Goal: Check status: Check status

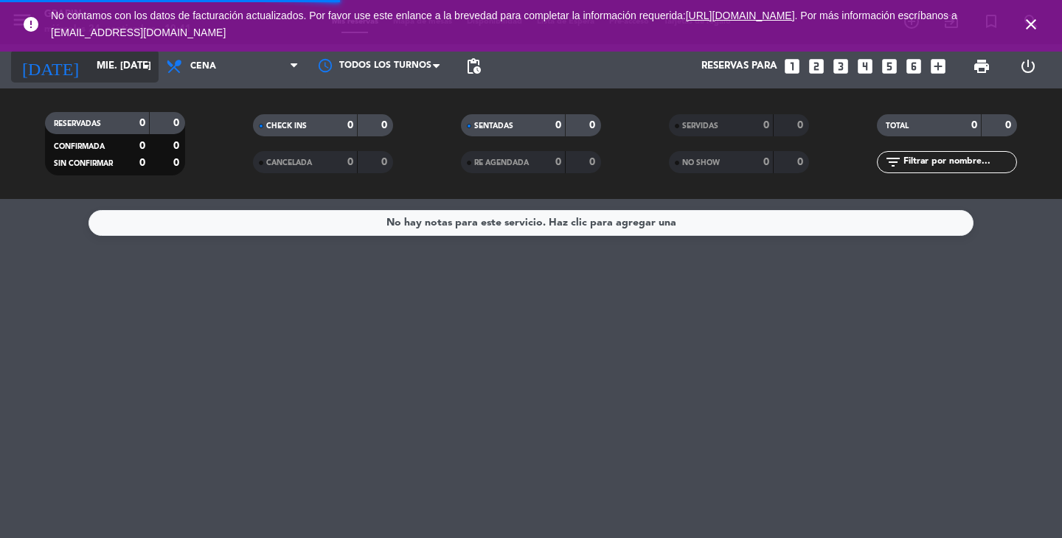
click at [129, 74] on input "mié. [DATE]" at bounding box center [154, 66] width 130 height 27
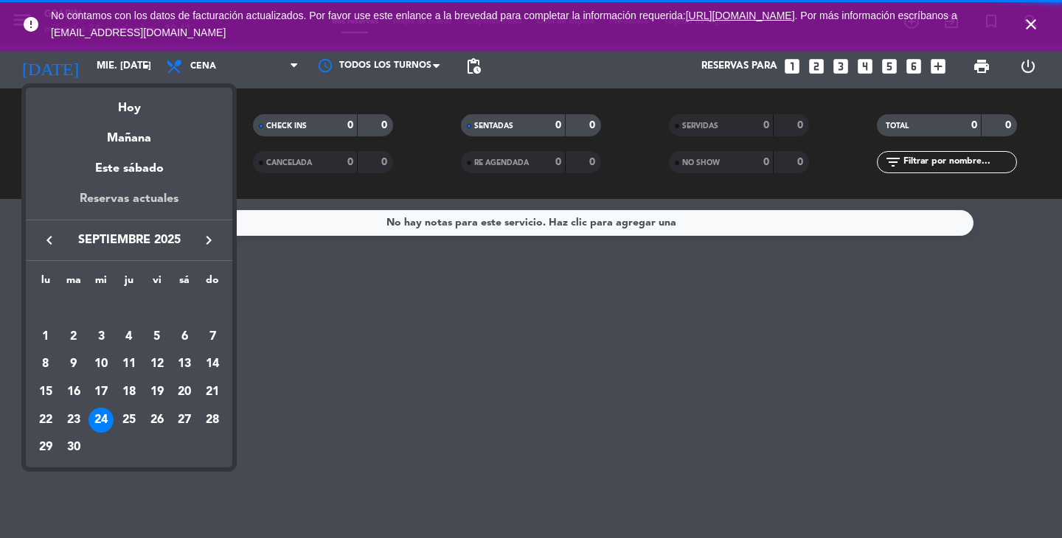
click at [151, 213] on div "Reservas actuales" at bounding box center [129, 204] width 206 height 30
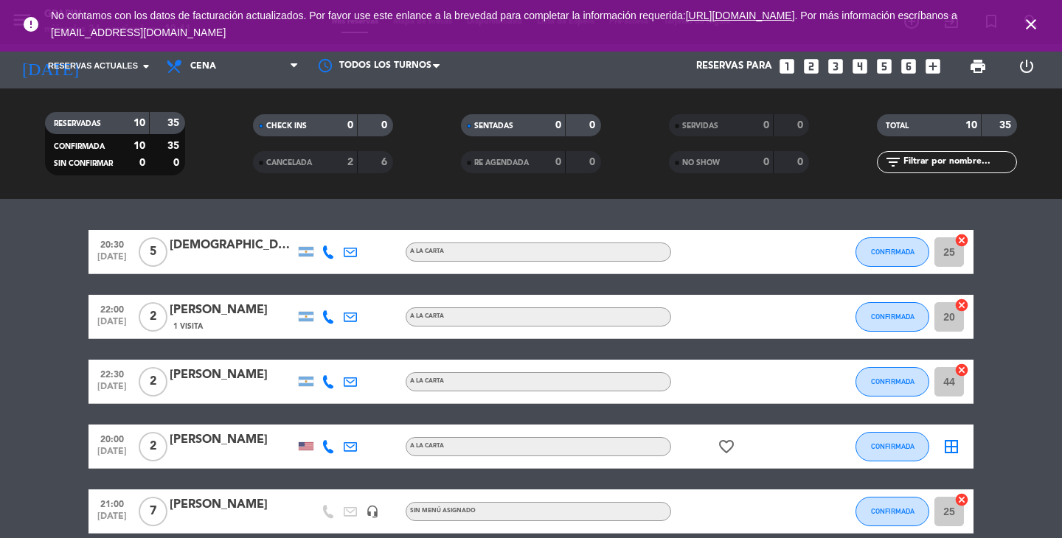
click at [1025, 27] on icon "close" at bounding box center [1031, 24] width 18 height 18
click at [135, 64] on span "Reservas actuales" at bounding box center [93, 66] width 90 height 13
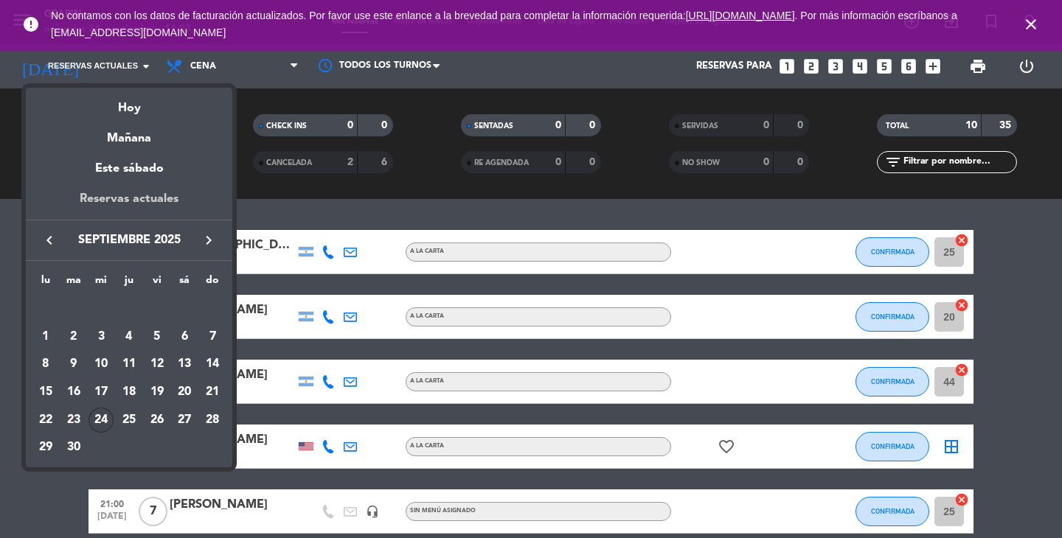
click at [131, 196] on div "Reservas actuales" at bounding box center [129, 204] width 206 height 30
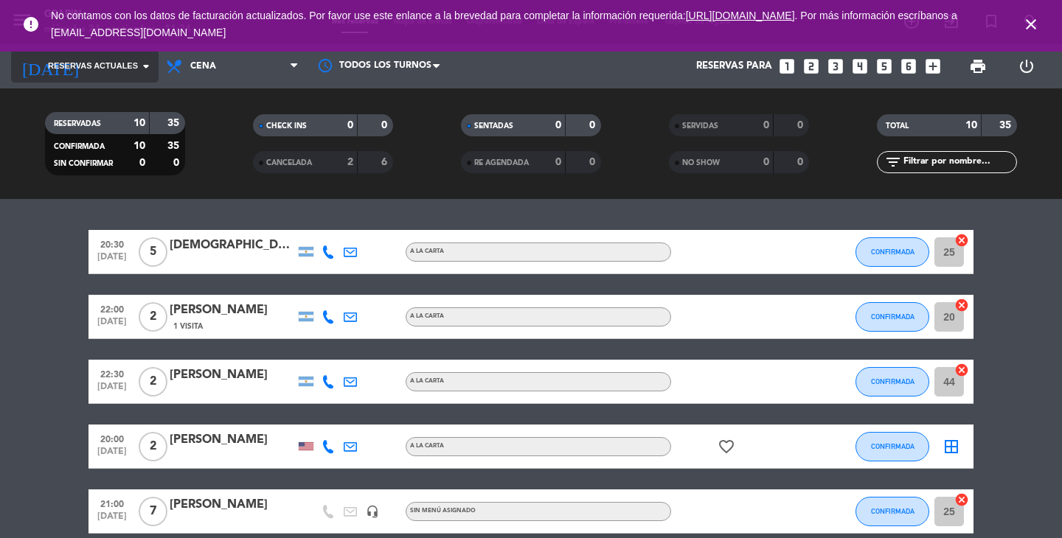
click at [144, 71] on icon "arrow_drop_down" at bounding box center [146, 66] width 18 height 18
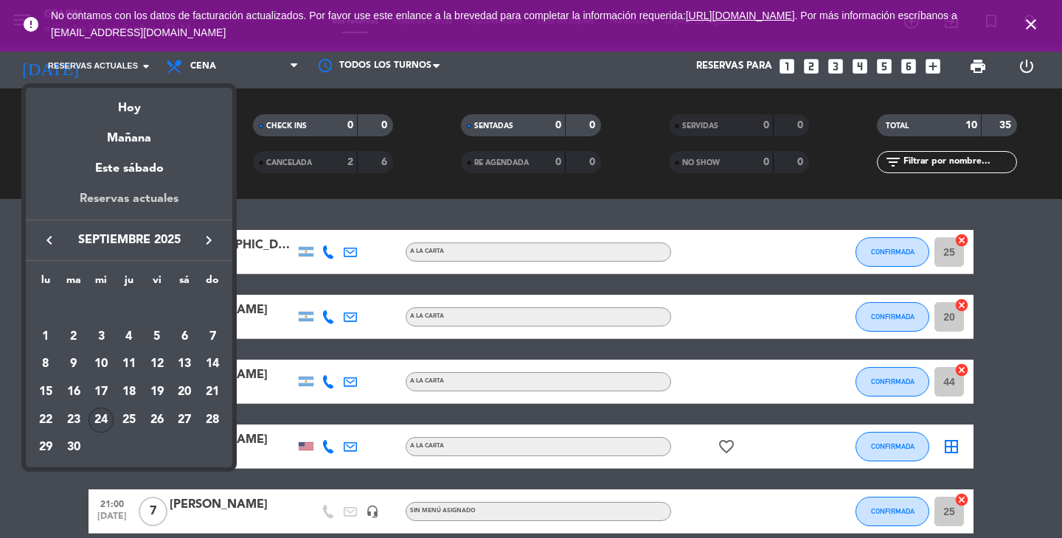
click at [127, 200] on div "Reservas actuales" at bounding box center [129, 204] width 206 height 30
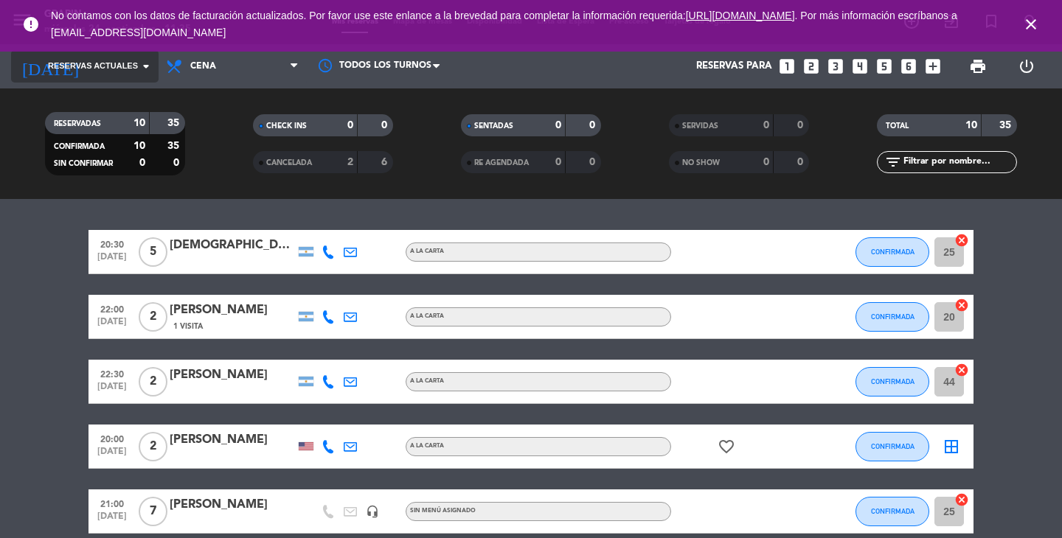
click at [150, 74] on icon "arrow_drop_down" at bounding box center [146, 66] width 18 height 18
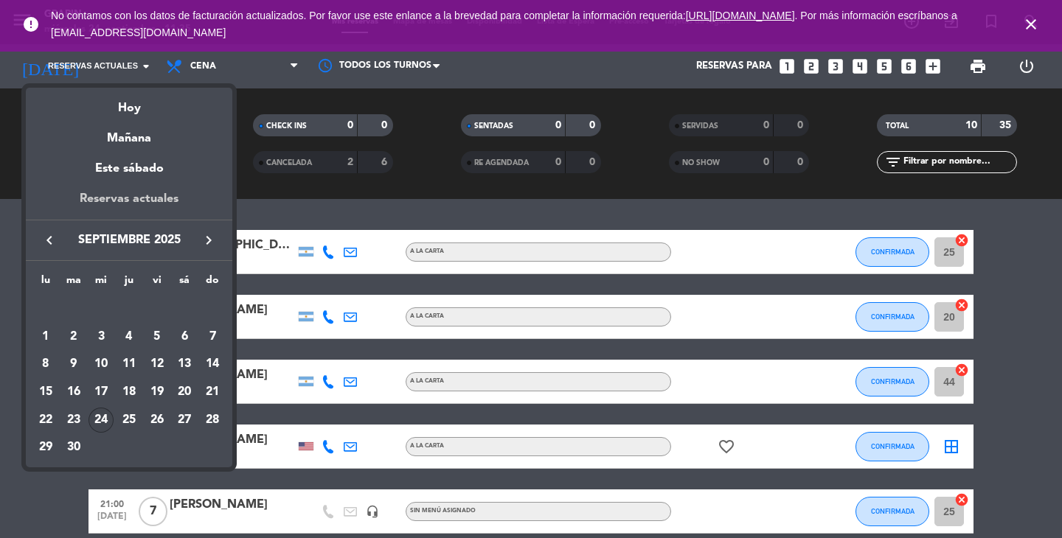
click at [148, 195] on div "Reservas actuales" at bounding box center [129, 204] width 206 height 30
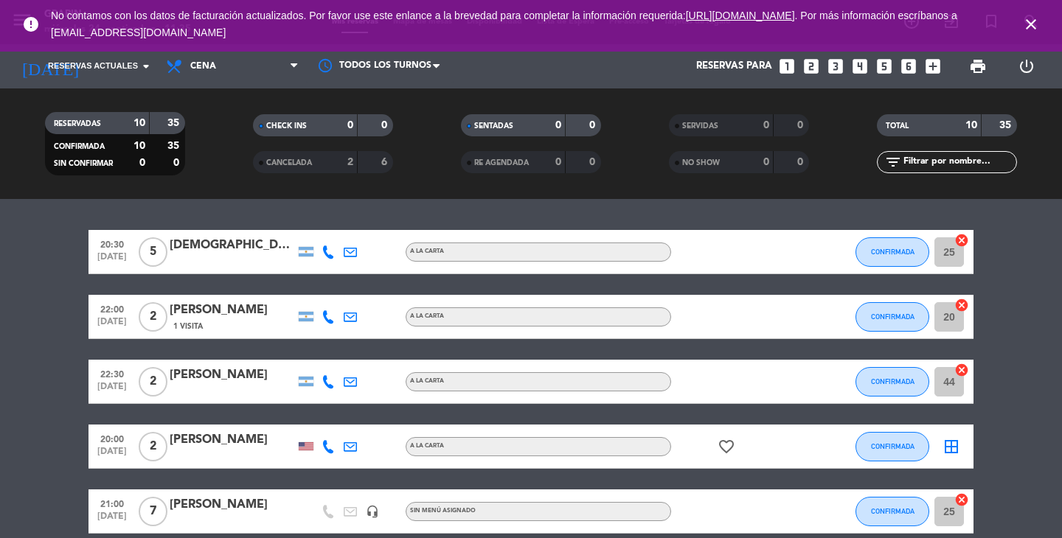
click at [1033, 21] on icon "close" at bounding box center [1031, 24] width 18 height 18
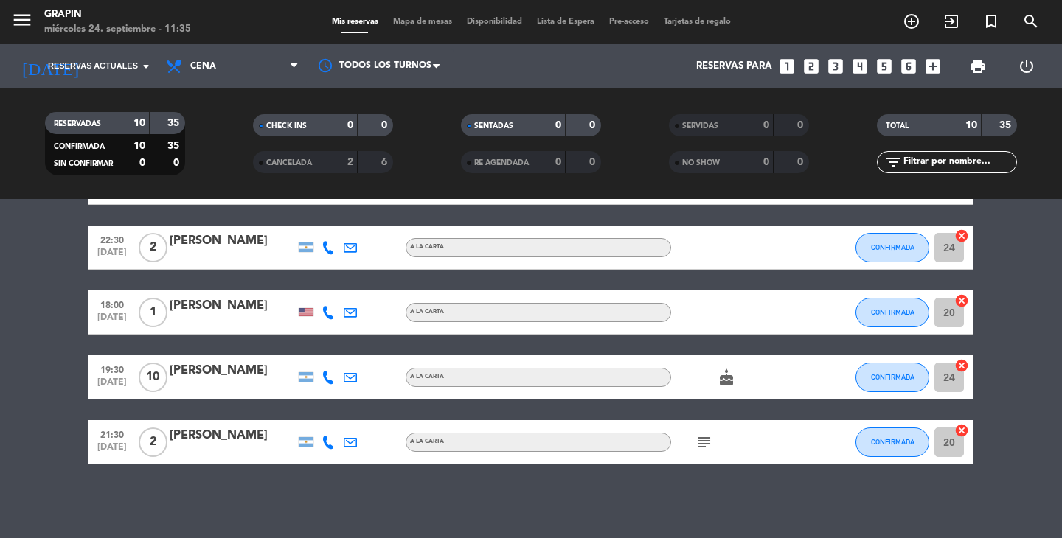
scroll to position [391, 0]
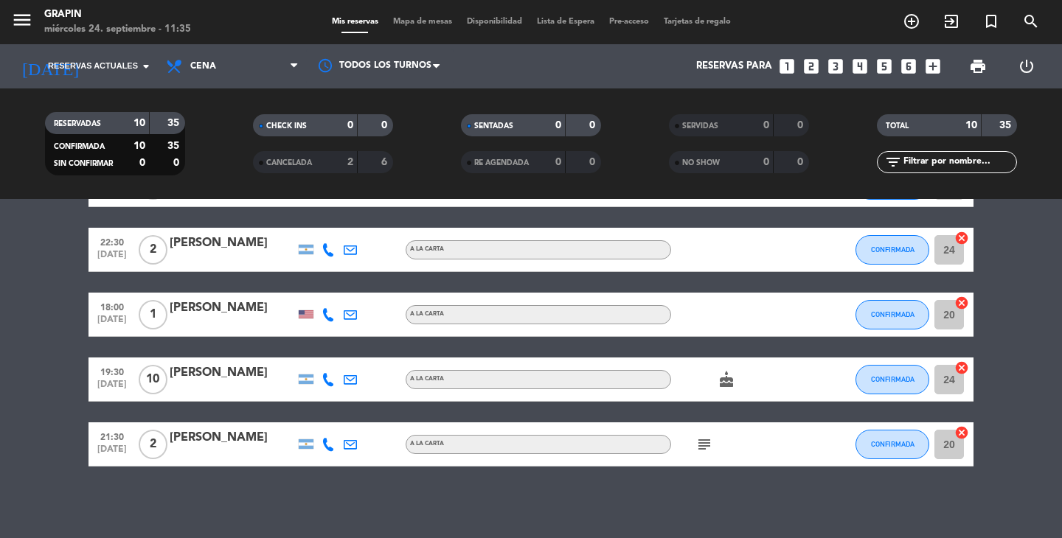
click at [229, 373] on div "[PERSON_NAME]" at bounding box center [232, 372] width 125 height 19
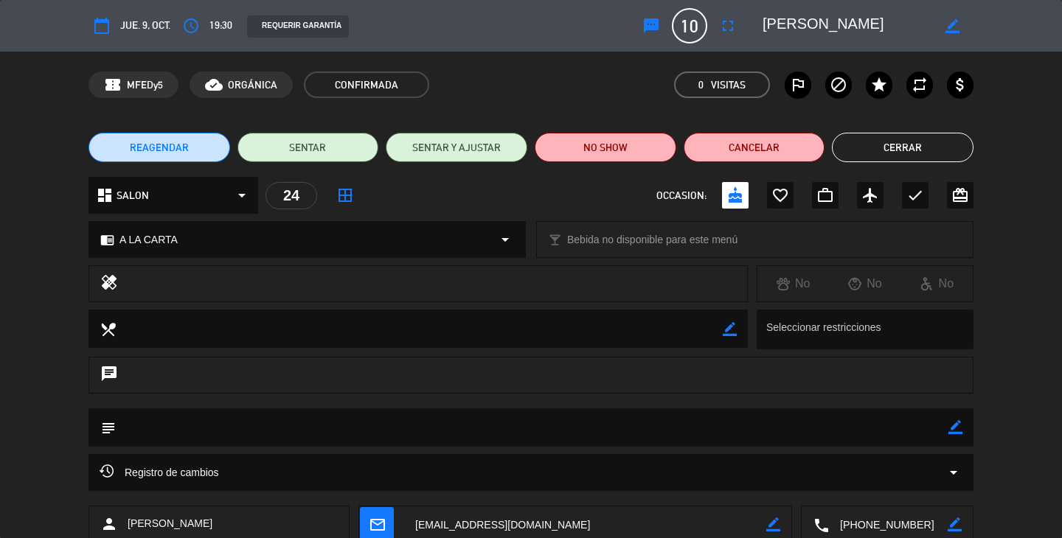
scroll to position [94, 0]
